Goal: Task Accomplishment & Management: Use online tool/utility

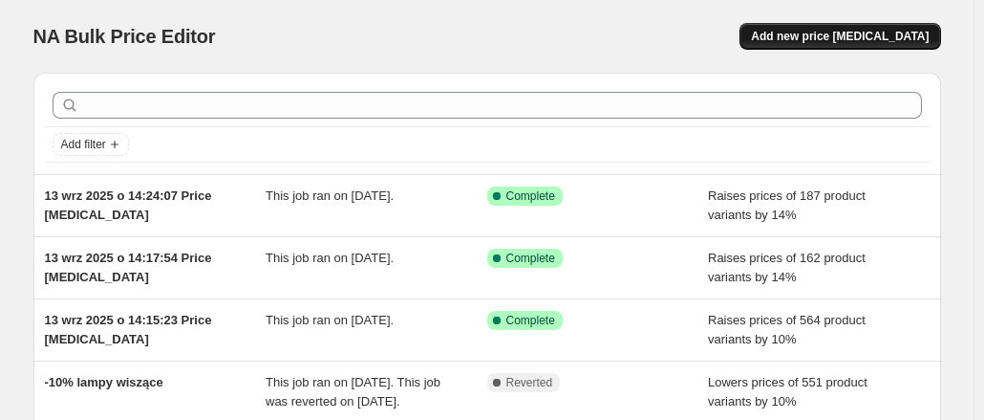
click at [816, 26] on button "Add new price [MEDICAL_DATA]" at bounding box center [840, 36] width 201 height 27
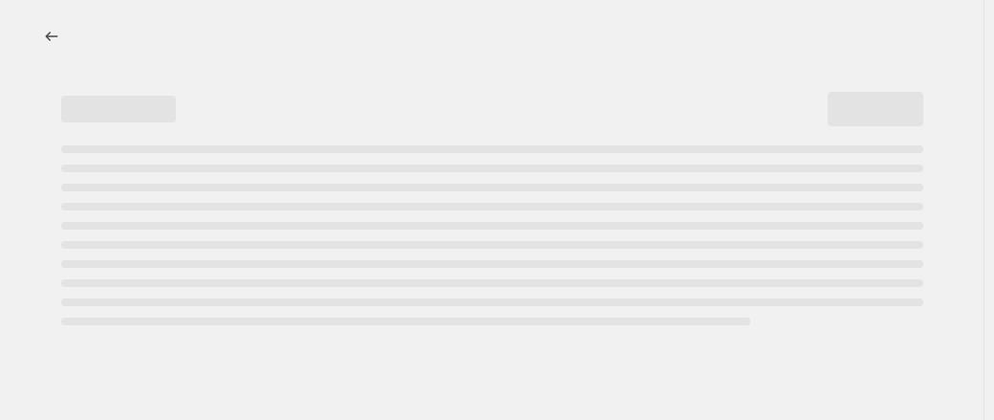
select select "percentage"
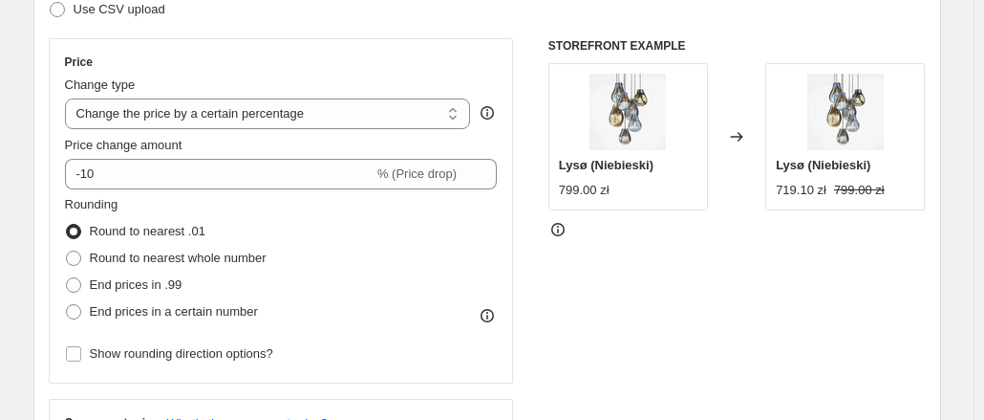
scroll to position [322, 0]
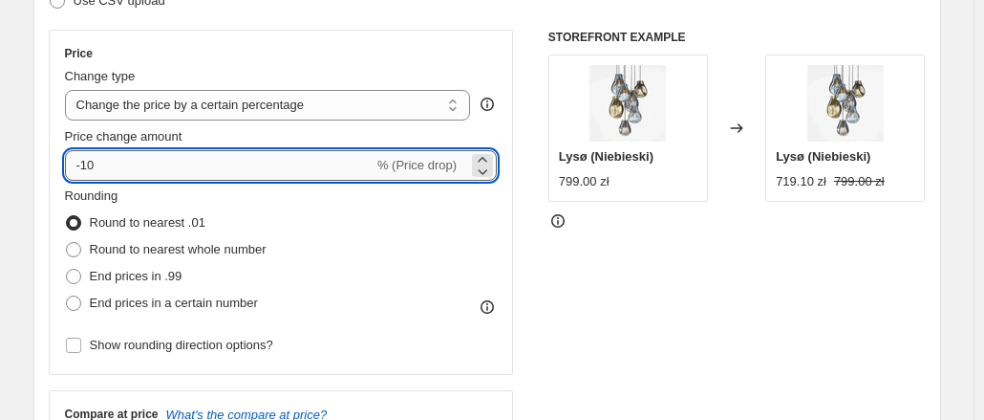
click at [248, 154] on input "-10" at bounding box center [219, 165] width 309 height 31
click at [250, 158] on input "-10" at bounding box center [219, 165] width 309 height 31
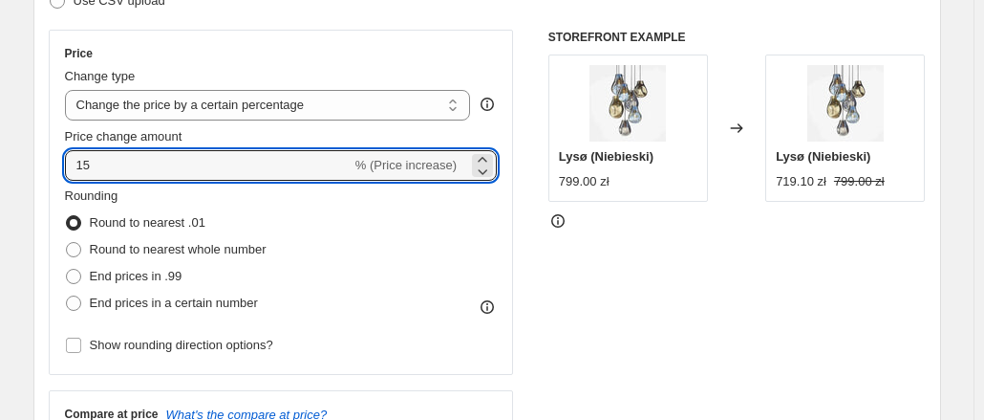
type input "15"
click at [302, 216] on div "Rounding Round to nearest .01 Round to nearest whole number End prices in .99 E…" at bounding box center [281, 251] width 433 height 130
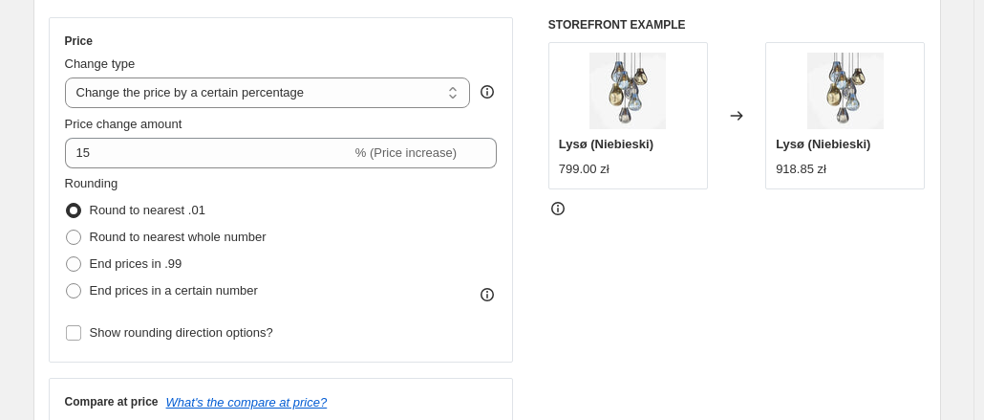
scroll to position [334, 0]
click at [183, 296] on span "End prices in a certain number" at bounding box center [174, 291] width 168 height 14
click at [67, 285] on input "End prices in a certain number" at bounding box center [66, 284] width 1 height 1
radio input "true"
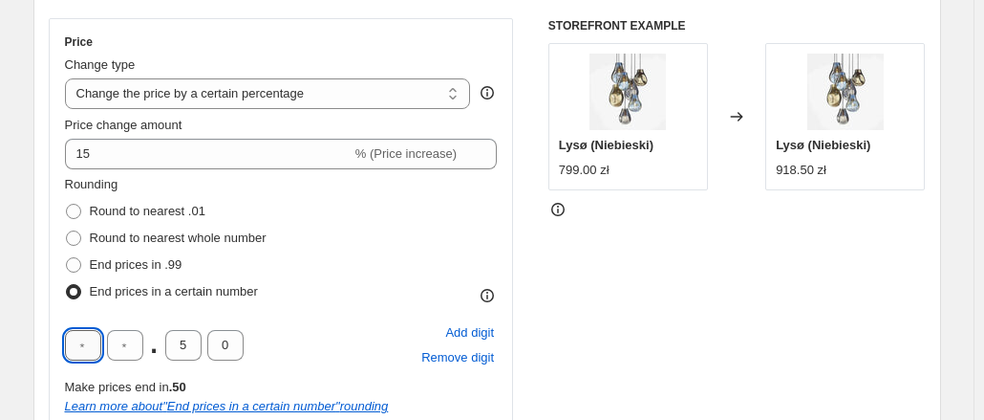
click at [93, 350] on input "text" at bounding box center [83, 345] width 36 height 31
type input "9"
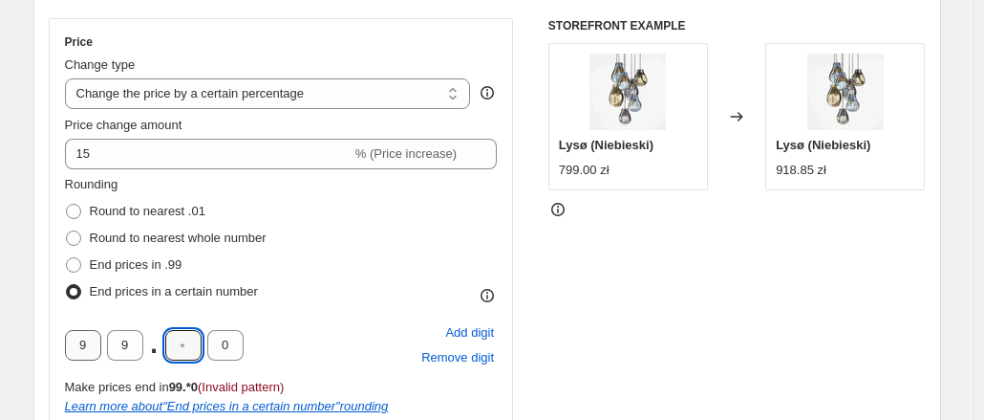
type input "0"
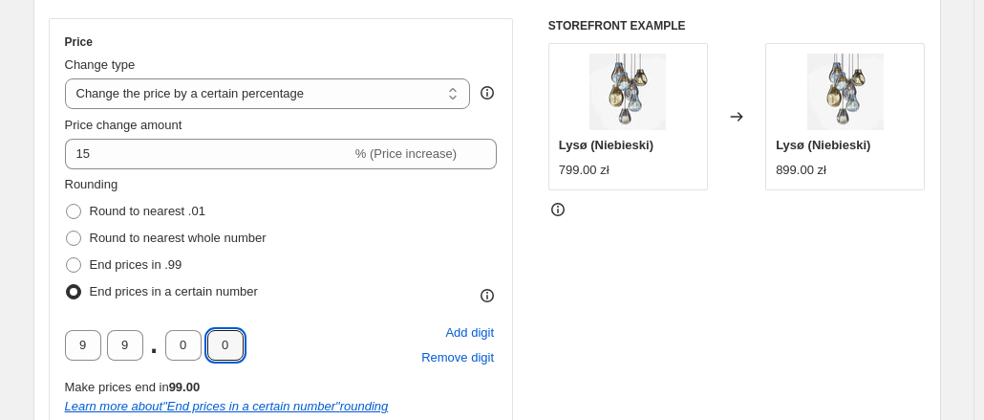
click at [356, 315] on div "Rounding Round to nearest .01 Round to nearest whole number End prices in .99 E…" at bounding box center [281, 316] width 433 height 283
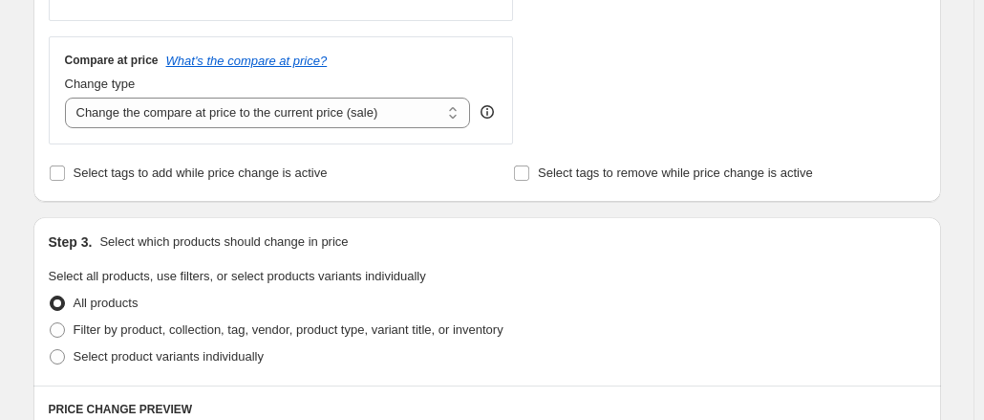
scroll to position [785, 0]
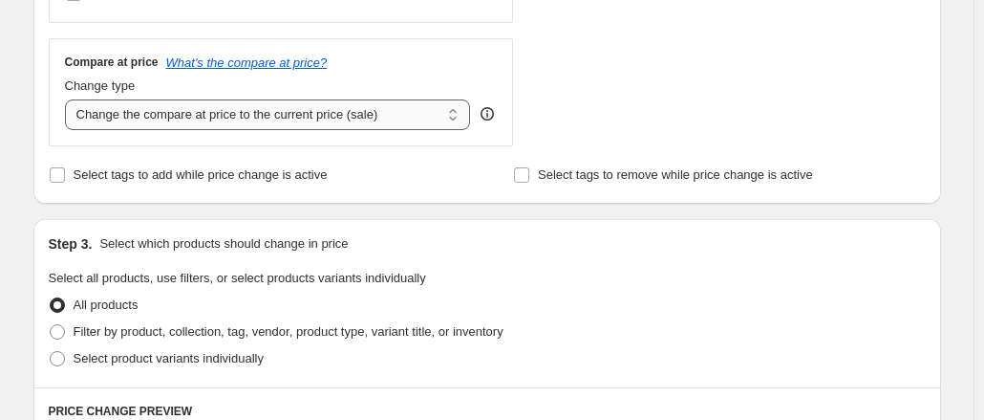
click at [306, 111] on select "Change the compare at price to the current price (sale) Change the compare at p…" at bounding box center [268, 114] width 406 height 31
click at [69, 99] on select "Change the compare at price to the current price (sale) Change the compare at p…" at bounding box center [268, 114] width 406 height 31
click at [290, 123] on select "Change the compare at price to the current price (sale) Change the compare at p…" at bounding box center [268, 114] width 406 height 31
click at [69, 99] on select "Change the compare at price to the current price (sale) Change the compare at p…" at bounding box center [268, 114] width 406 height 31
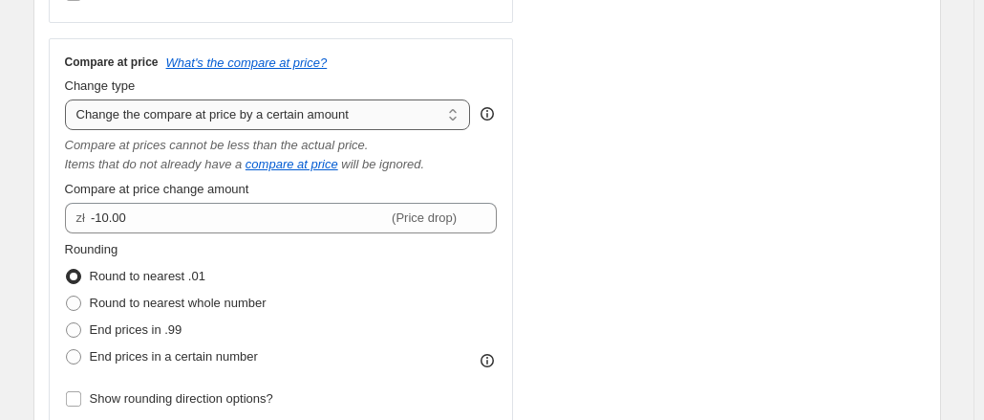
click at [278, 101] on select "Change the compare at price to the current price (sale) Change the compare at p…" at bounding box center [268, 114] width 406 height 31
select select "to"
click at [69, 99] on select "Change the compare at price to the current price (sale) Change the compare at p…" at bounding box center [268, 114] width 406 height 31
type input "80.00"
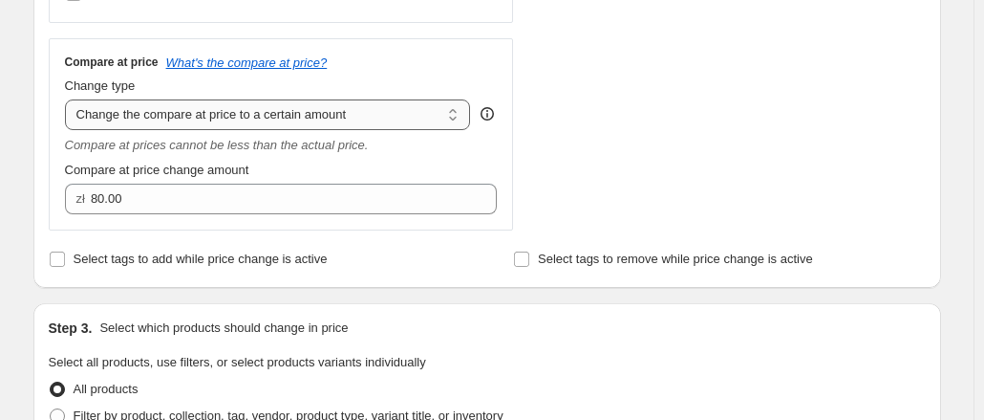
click at [275, 106] on select "Change the compare at price to the current price (sale) Change the compare at p…" at bounding box center [268, 114] width 406 height 31
select select "percentage"
click at [69, 99] on select "Change the compare at price to the current price (sale) Change the compare at p…" at bounding box center [268, 114] width 406 height 31
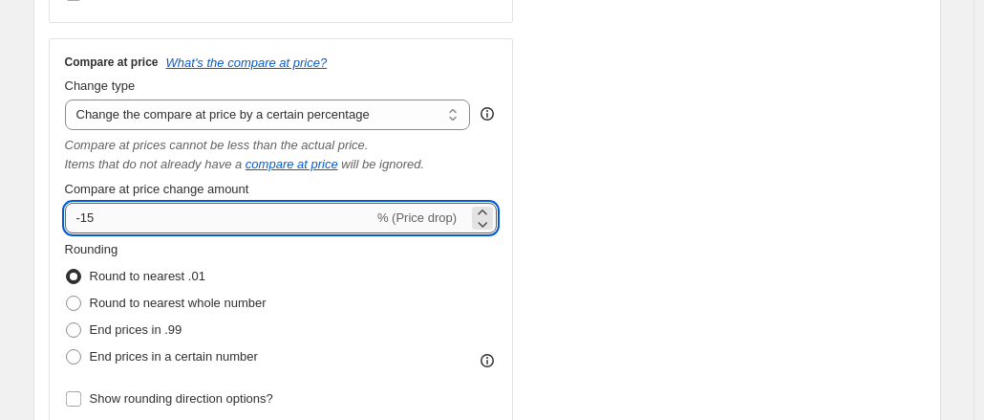
click at [299, 218] on input "-15" at bounding box center [219, 218] width 309 height 31
type input "15"
click at [282, 307] on div "Rounding Round to nearest .01 Round to nearest whole number End prices in .99 E…" at bounding box center [281, 305] width 433 height 130
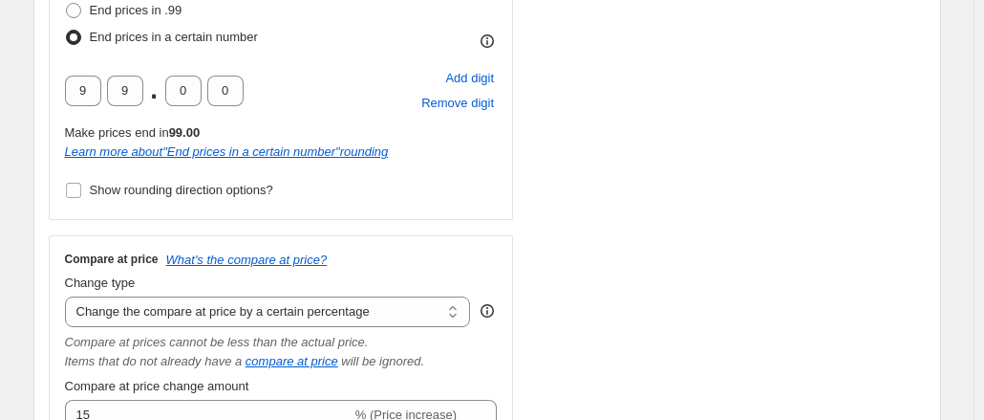
scroll to position [593, 0]
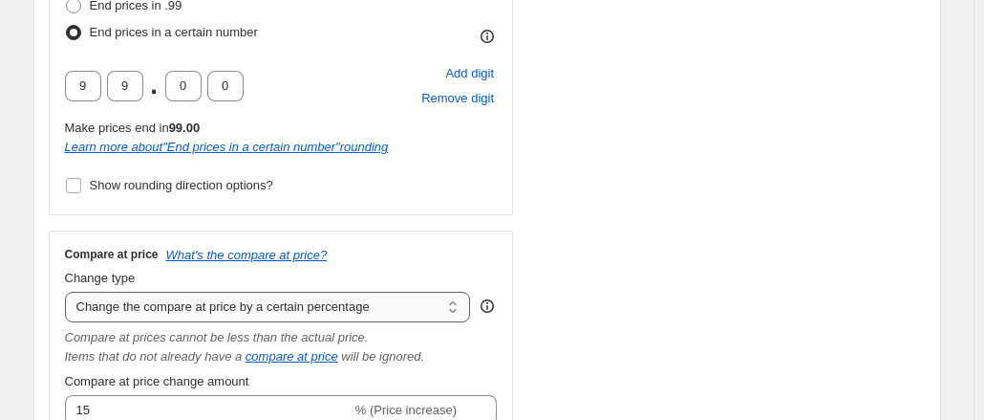
click at [282, 307] on select "Change the compare at price to the current price (sale) Change the compare at p…" at bounding box center [268, 306] width 406 height 31
select select "remove"
click at [69, 291] on select "Change the compare at price to the current price (sale) Change the compare at p…" at bounding box center [268, 306] width 406 height 31
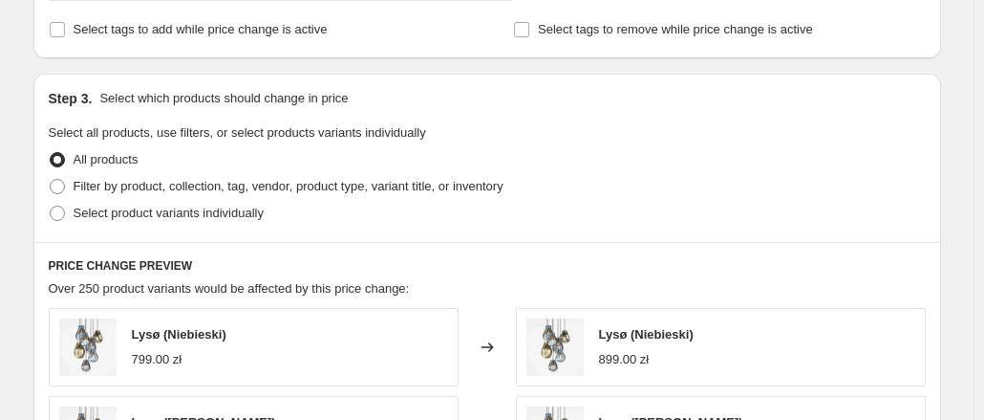
scroll to position [929, 0]
click at [260, 189] on span "Filter by product, collection, tag, vendor, product type, variant title, or inv…" at bounding box center [289, 187] width 430 height 14
click at [51, 181] on input "Filter by product, collection, tag, vendor, product type, variant title, or inv…" at bounding box center [50, 180] width 1 height 1
radio input "true"
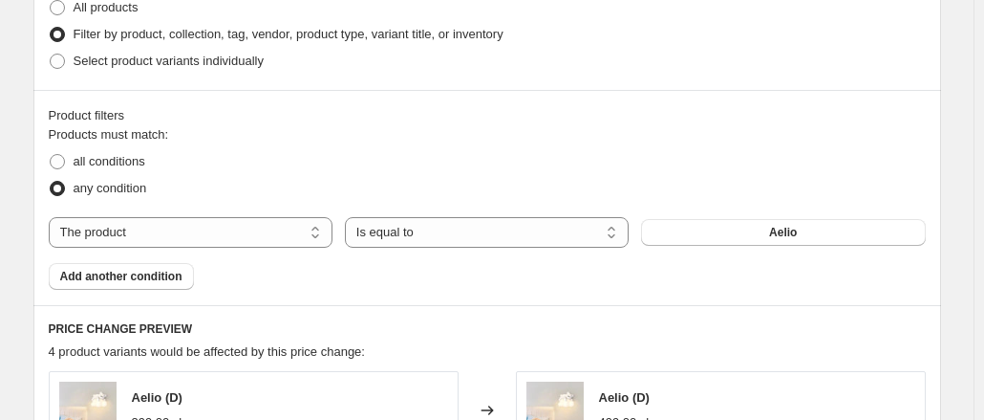
scroll to position [1081, 0]
click at [240, 218] on select "The product The product's collection The product's tag The product's vendor The…" at bounding box center [191, 233] width 284 height 31
select select "collection"
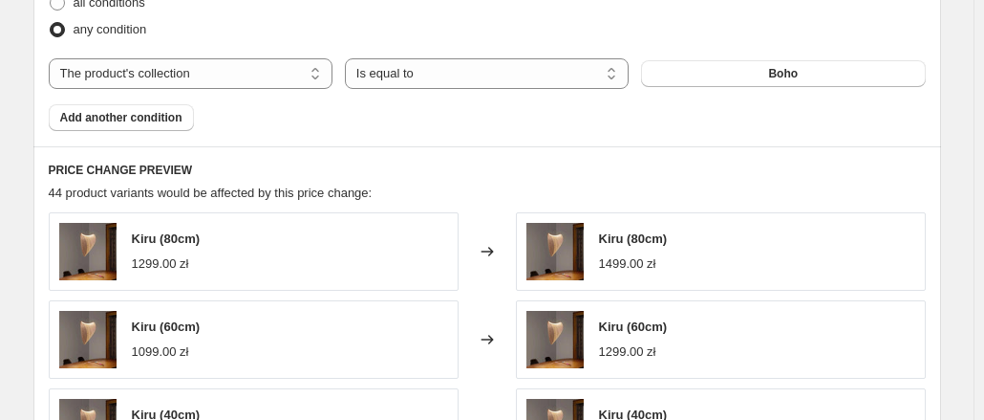
scroll to position [1245, 0]
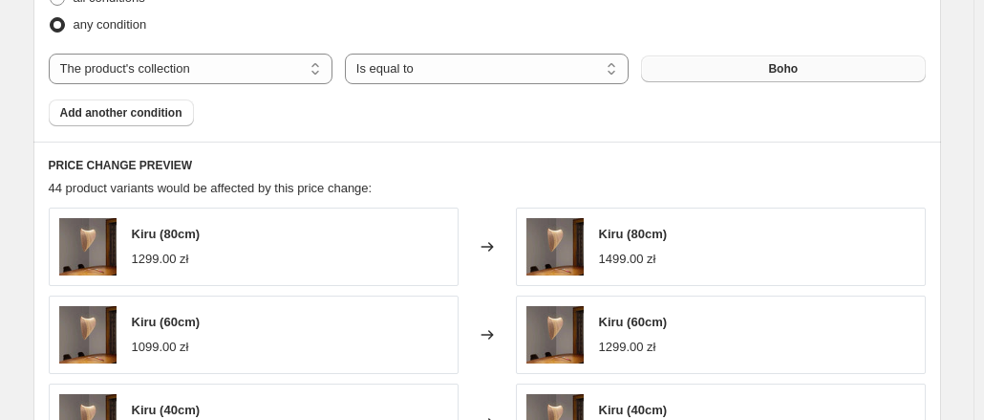
click at [699, 62] on button "Boho" at bounding box center [783, 68] width 284 height 27
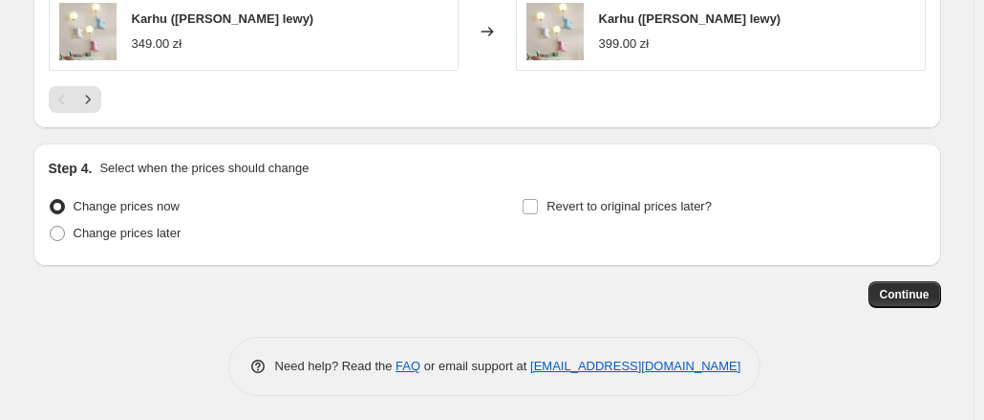
scroll to position [1810, 0]
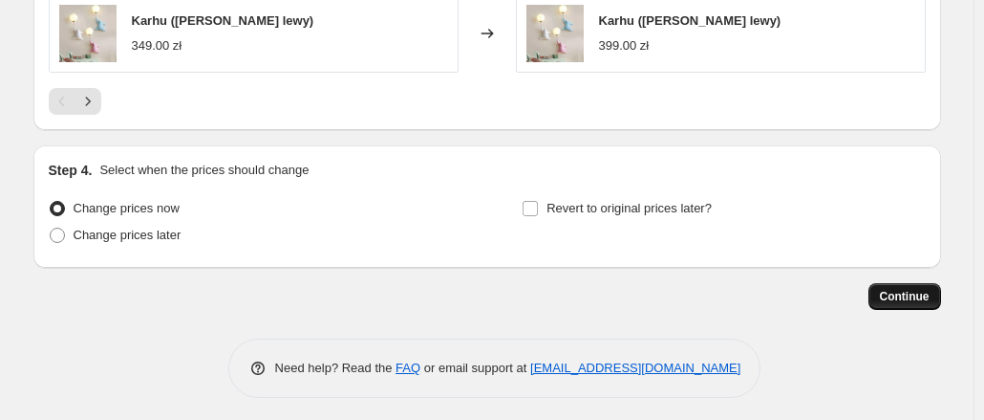
click at [893, 289] on span "Continue" at bounding box center [905, 296] width 50 height 15
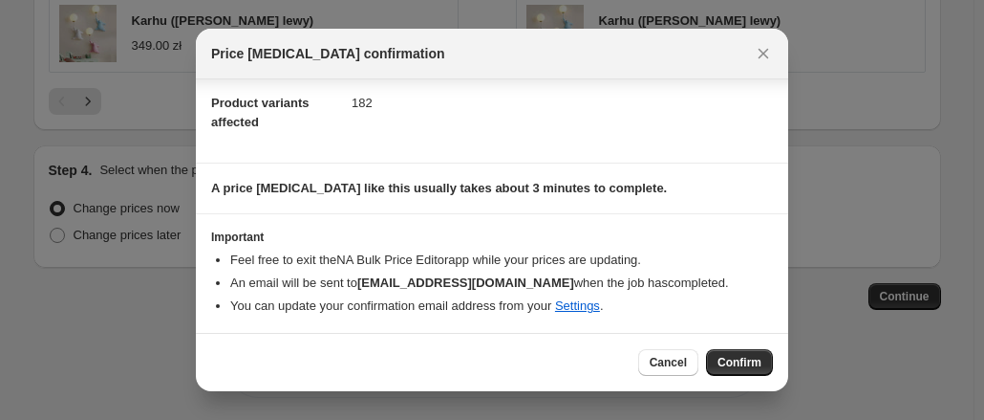
scroll to position [205, 0]
click at [745, 362] on span "Confirm" at bounding box center [740, 362] width 44 height 15
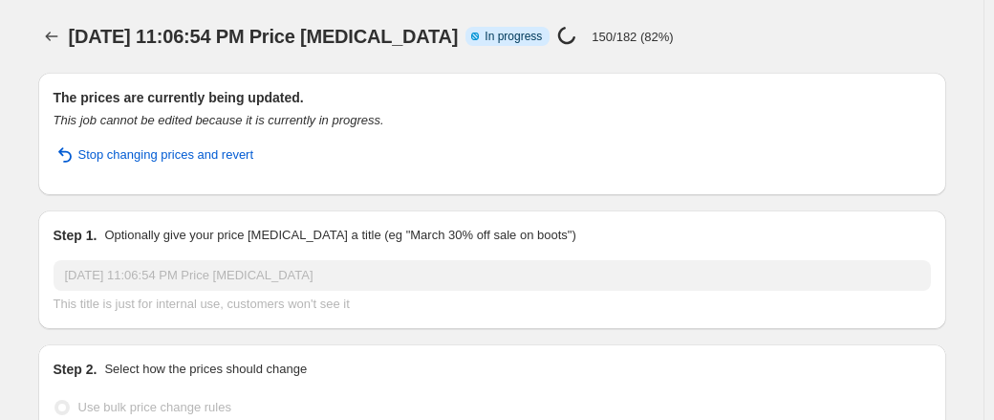
select select "percentage"
select select "remove"
select select "collection"
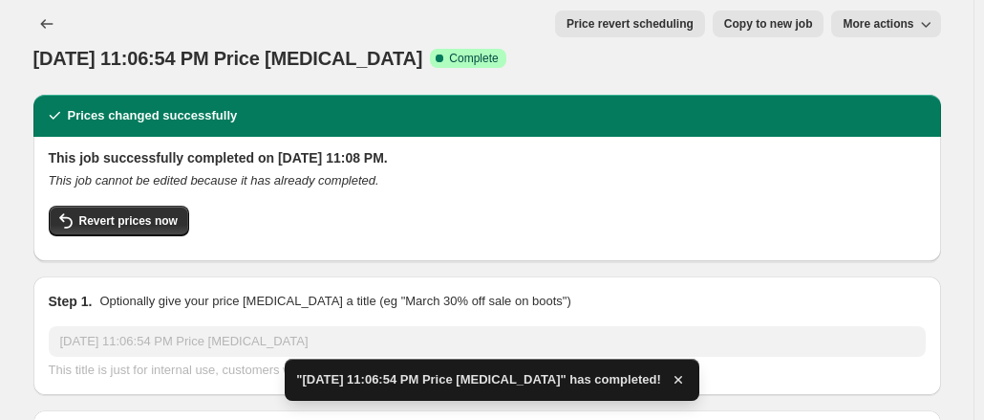
scroll to position [13, 0]
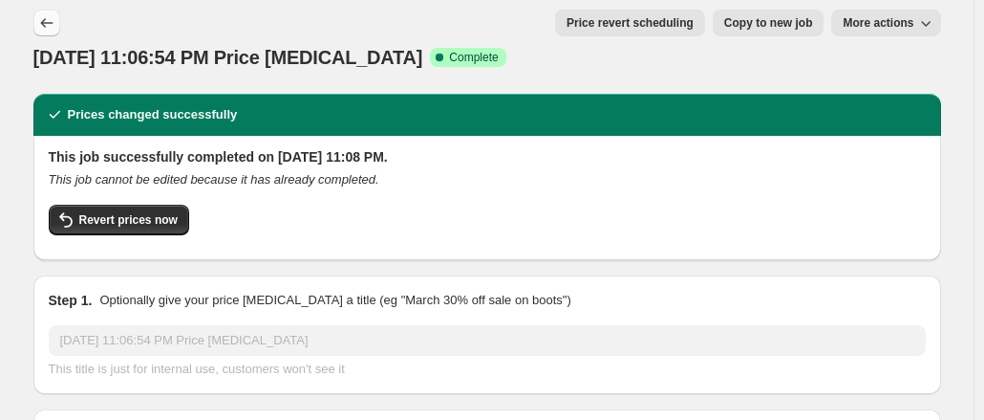
click at [50, 31] on icon "Price change jobs" at bounding box center [46, 22] width 19 height 19
